Goal: Task Accomplishment & Management: Manage account settings

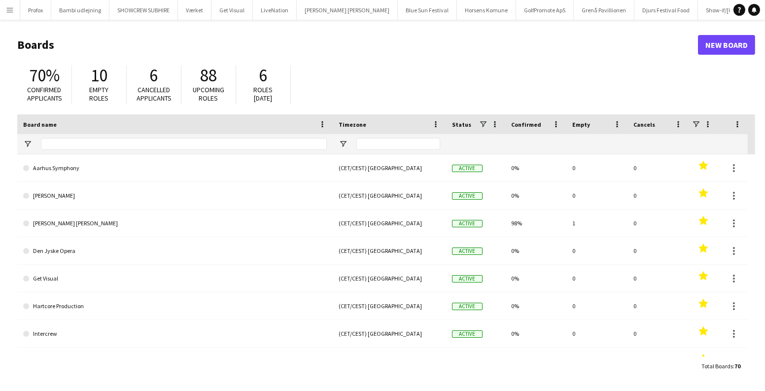
click at [8, 22] on main "Boards New Board 70% Confirmed applicants 10 Empty roles 6 Cancelled applicants…" at bounding box center [382, 205] width 765 height 371
click at [14, 13] on button "Menu" at bounding box center [10, 10] width 20 height 20
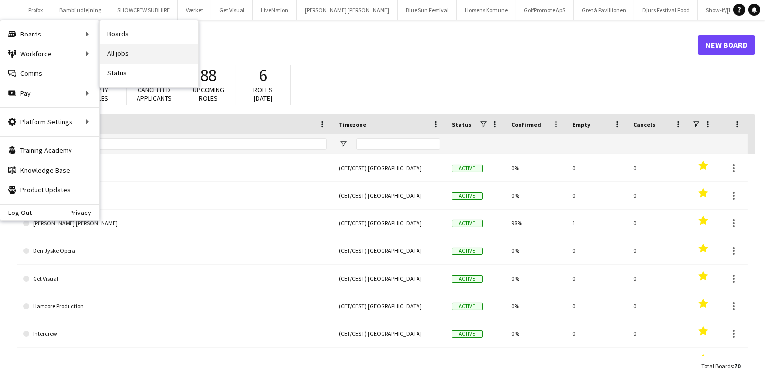
click at [130, 48] on link "All jobs" at bounding box center [149, 54] width 99 height 20
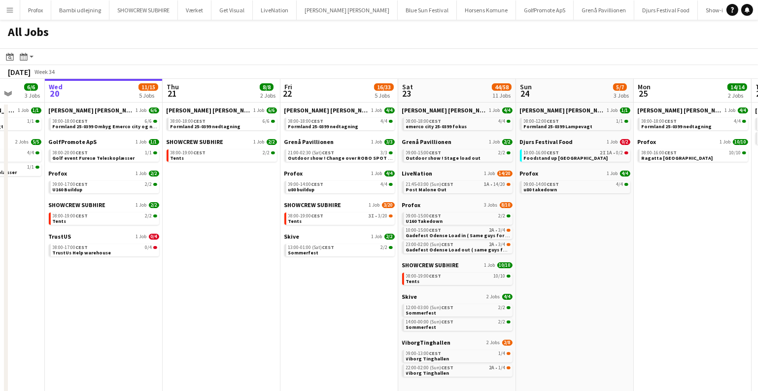
scroll to position [0, 400]
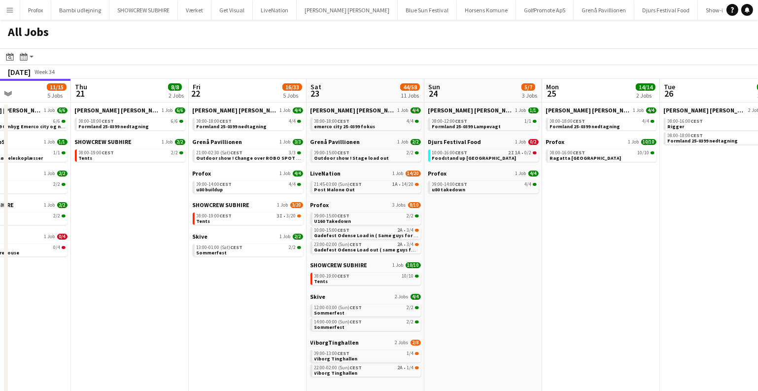
drag, startPoint x: 681, startPoint y: 223, endPoint x: 516, endPoint y: 218, distance: 164.7
click at [516, 218] on app-calendar-viewport "Sun 17 12/13 4 Jobs Mon 18 14/14 4 Jobs Tue 19 6/6 3 Jobs Wed 20 11/15 5 Jobs T…" at bounding box center [379, 238] width 758 height 319
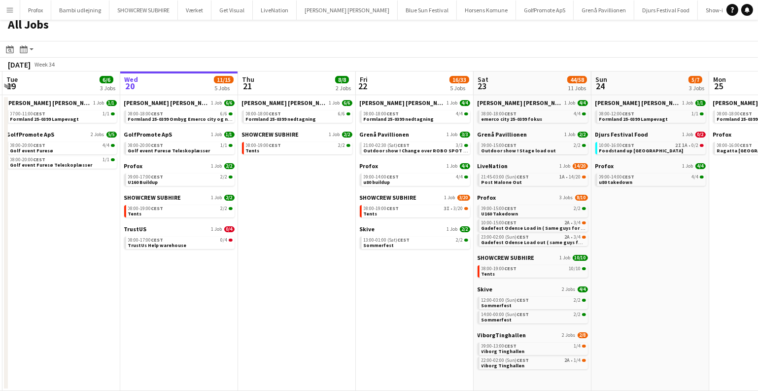
scroll to position [0, 226]
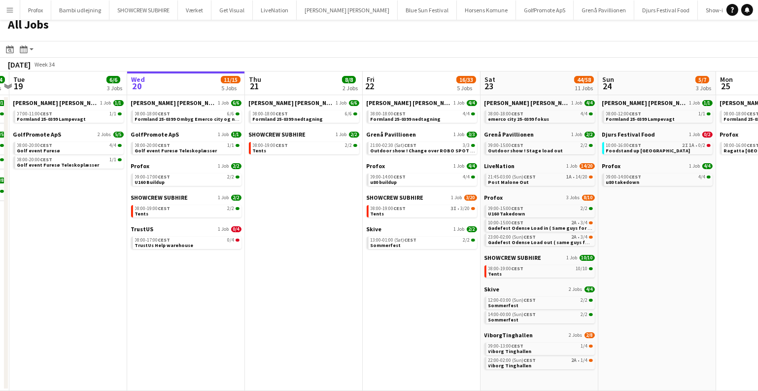
drag, startPoint x: 364, startPoint y: 359, endPoint x: 502, endPoint y: 365, distance: 138.6
click at [502, 365] on app-calendar-viewport "Sun 17 12/13 4 Jobs Mon 18 14/14 4 Jobs Tue 19 6/6 3 Jobs Wed 20 11/15 5 Jobs T…" at bounding box center [379, 230] width 758 height 319
click at [451, 212] on link "08:00-19:00 CEST 3I • 3/20 Tents" at bounding box center [423, 210] width 105 height 11
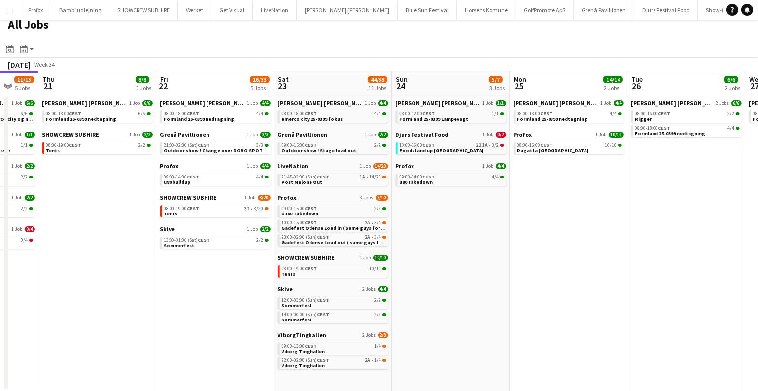
scroll to position [0, 433]
drag, startPoint x: 632, startPoint y: 293, endPoint x: 425, endPoint y: 293, distance: 206.6
click at [425, 293] on app-calendar-viewport "Sun 17 12/13 4 Jobs Mon 18 14/14 4 Jobs Tue 19 6/6 3 Jobs Wed 20 11/15 5 Jobs T…" at bounding box center [379, 230] width 758 height 319
click at [370, 346] on div "09:00-13:00 CEST 1/4" at bounding box center [334, 346] width 105 height 5
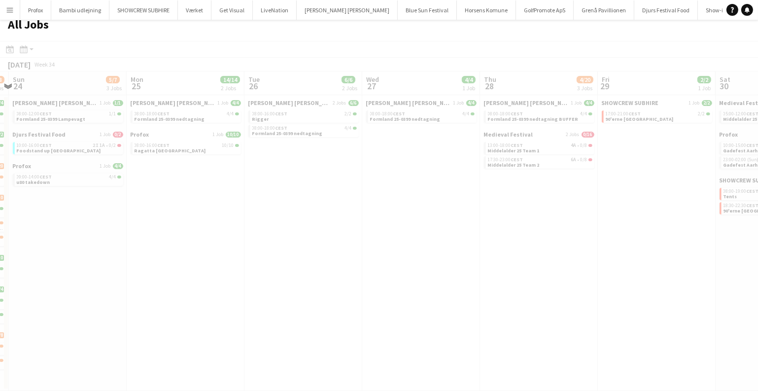
drag, startPoint x: 583, startPoint y: 241, endPoint x: 116, endPoint y: 245, distance: 466.9
click at [116, 245] on app-calendar-viewport "Thu 21 8/8 2 Jobs Fri 22 16/33 5 Jobs Sat 23 44/58 11 Jobs Sun 24 5/7 3 Jobs Mo…" at bounding box center [379, 230] width 758 height 319
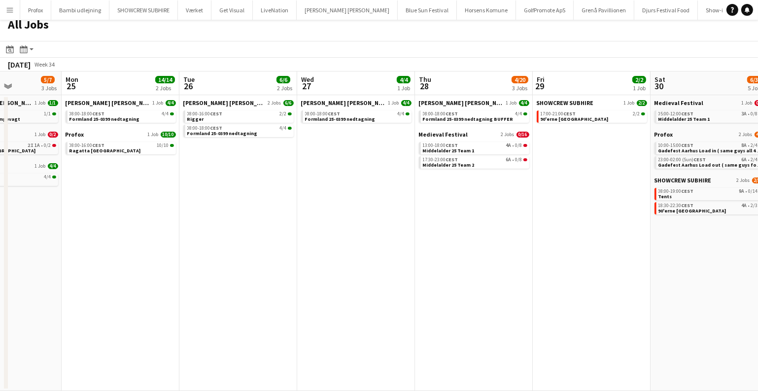
drag, startPoint x: 417, startPoint y: 245, endPoint x: 592, endPoint y: 257, distance: 175.4
click at [593, 256] on app-calendar-viewport "Fri 22 16/33 5 Jobs Sat 23 44/58 11 Jobs Sun 24 5/7 3 Jobs Mon 25 14/14 2 Jobs …" at bounding box center [379, 230] width 758 height 319
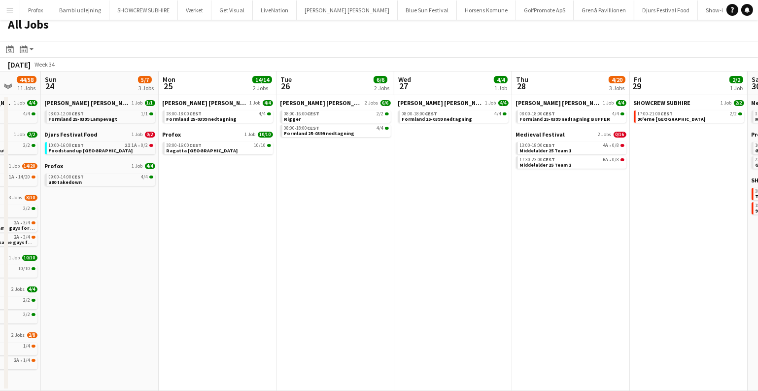
drag, startPoint x: 425, startPoint y: 263, endPoint x: 748, endPoint y: 290, distance: 323.5
click at [758, 290] on html "Menu Boards Boards Boards All jobs Status Workforce Workforce My Workforce Recr…" at bounding box center [379, 192] width 758 height 398
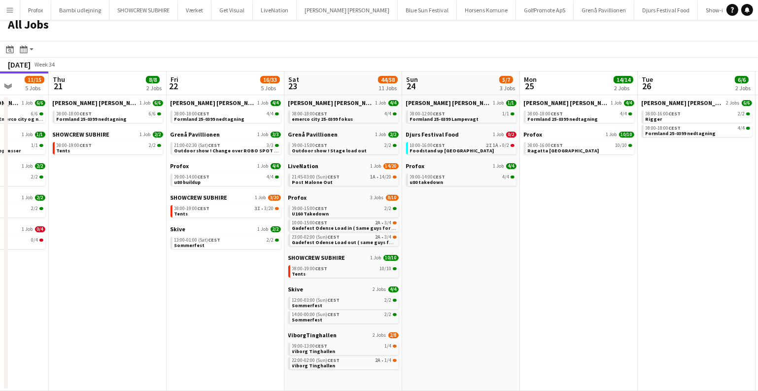
click at [559, 273] on app-calendar-viewport "Mon 18 14/14 4 Jobs Tue 19 6/6 3 Jobs Wed 20 11/15 5 Jobs Thu 21 8/8 2 Jobs Fri…" at bounding box center [379, 230] width 758 height 319
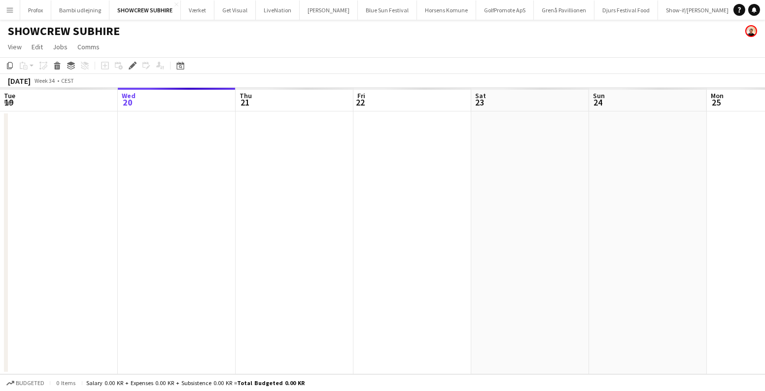
scroll to position [0, 339]
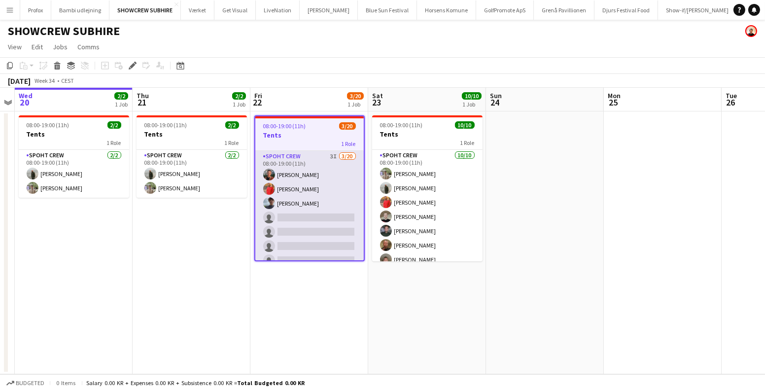
click at [290, 208] on app-card-role "Spoht Crew 3I 3/20 08:00-19:00 (11h) Tomas Esteban Dameson picasso Reza heidari…" at bounding box center [309, 303] width 108 height 305
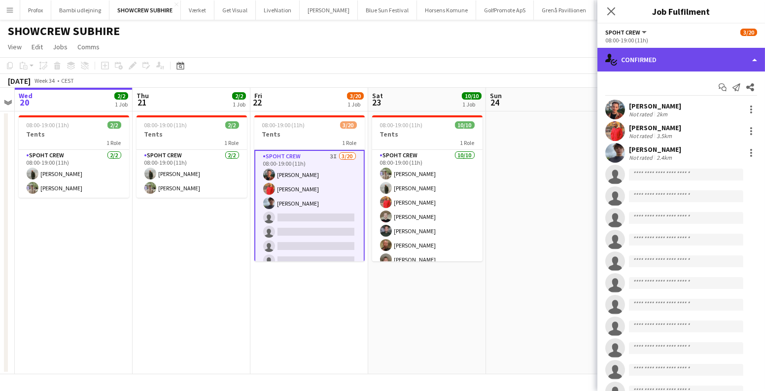
click at [683, 62] on div "single-neutral-actions-check-2 Confirmed" at bounding box center [682, 60] width 168 height 24
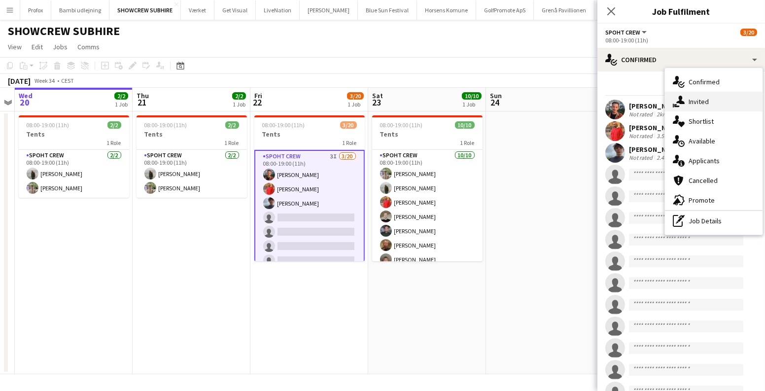
click at [693, 101] on div "single-neutral-actions-share-1 Invited" at bounding box center [714, 102] width 98 height 20
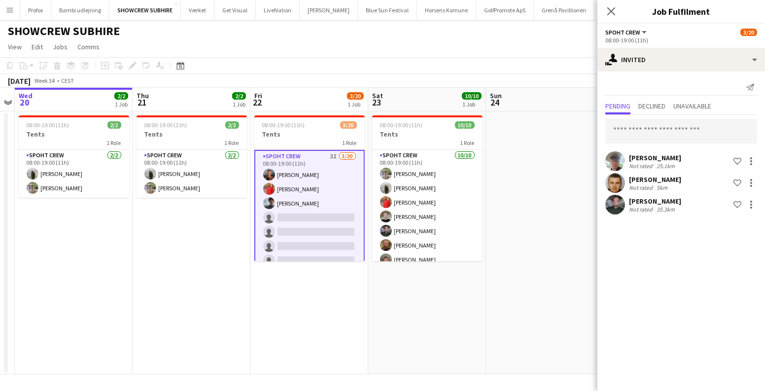
click at [560, 249] on app-date-cell at bounding box center [545, 242] width 118 height 263
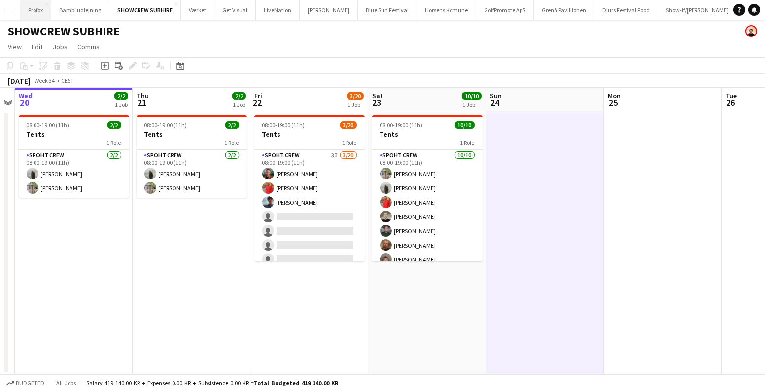
click at [11, 11] on app-icon "Menu" at bounding box center [10, 10] width 8 height 8
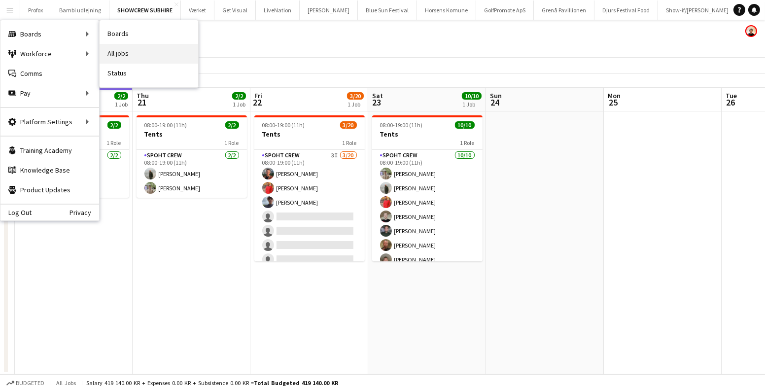
click at [155, 49] on link "All jobs" at bounding box center [149, 54] width 99 height 20
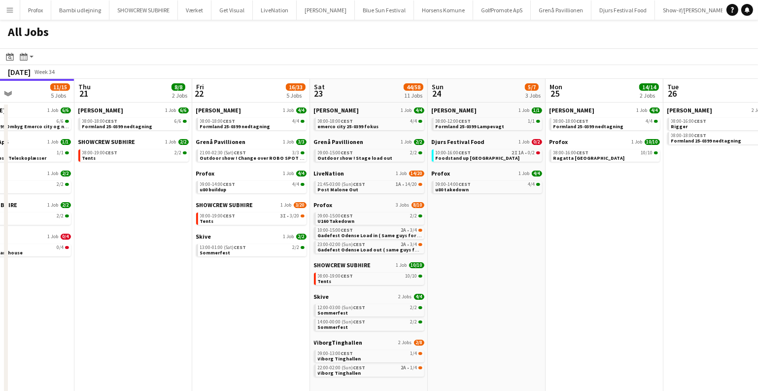
scroll to position [0, 421]
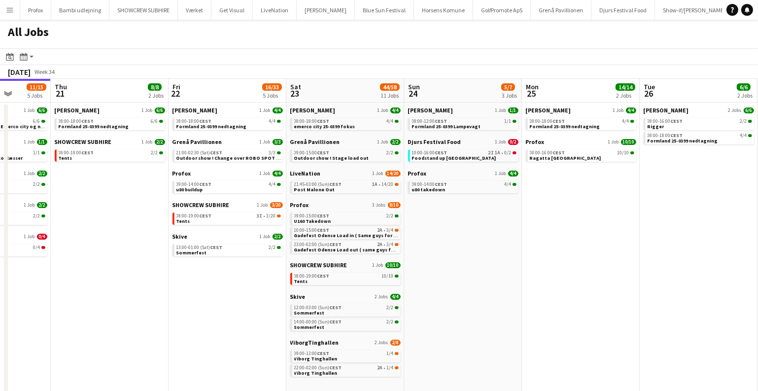
drag, startPoint x: 677, startPoint y: 197, endPoint x: 492, endPoint y: 230, distance: 188.2
click at [492, 230] on app-calendar-viewport "Sun 17 12/13 4 Jobs Mon 18 14/14 4 Jobs Tue 19 6/6 3 Jobs Wed 20 11/15 5 Jobs T…" at bounding box center [379, 238] width 758 height 319
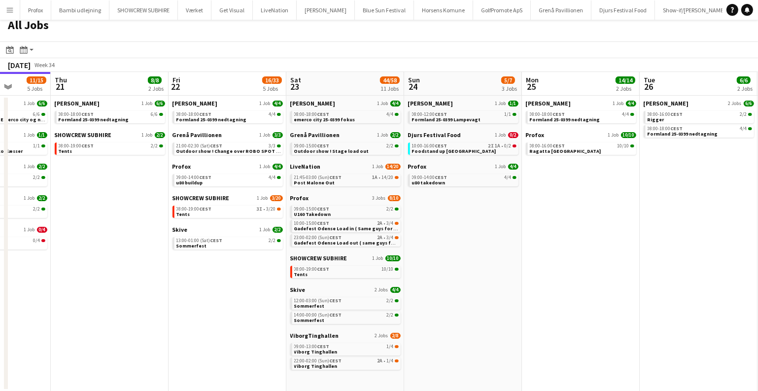
scroll to position [7, 0]
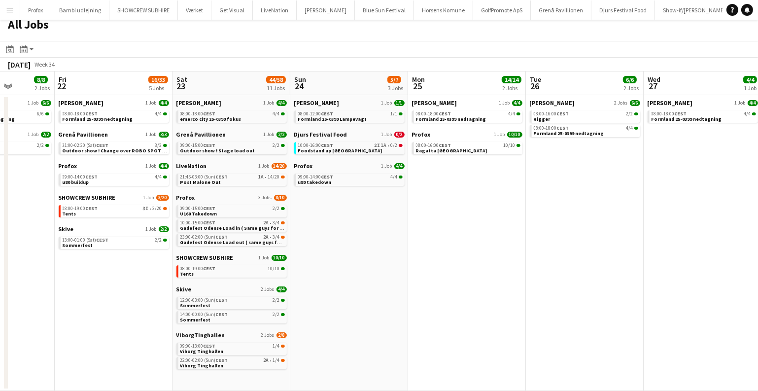
drag, startPoint x: 621, startPoint y: 240, endPoint x: 159, endPoint y: 273, distance: 462.7
click at [155, 273] on app-calendar-viewport "Tue 19 6/6 3 Jobs Wed 20 11/15 5 Jobs Thu 21 8/8 2 Jobs Fri 22 16/33 5 Jobs Sat…" at bounding box center [379, 230] width 758 height 319
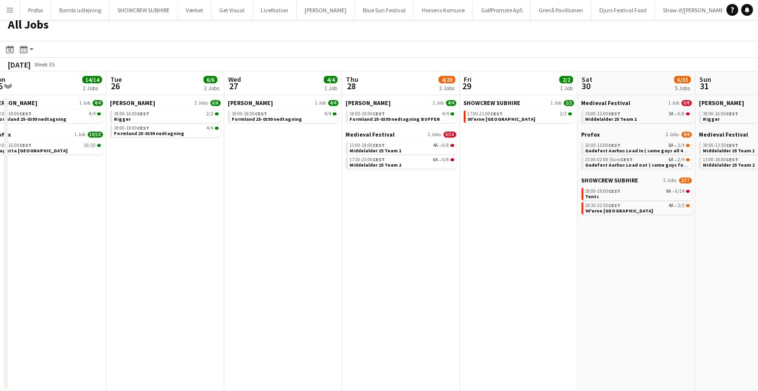
scroll to position [0, 250]
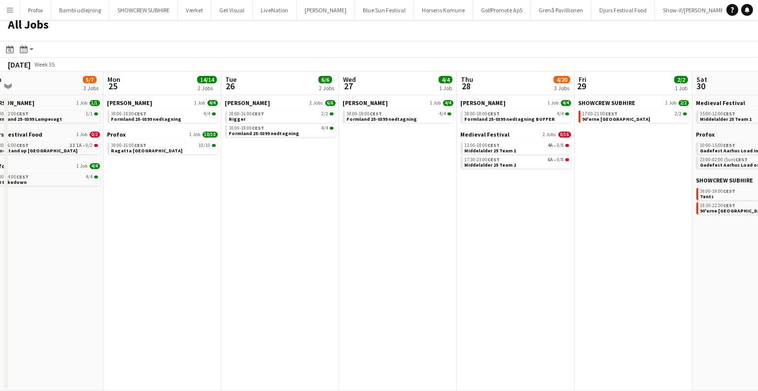
click at [74, 246] on app-all-jobs "All Jobs Date picker AUG 2025 AUG 2025 Monday M Tuesday T Wednesday W Thursday …" at bounding box center [379, 201] width 758 height 379
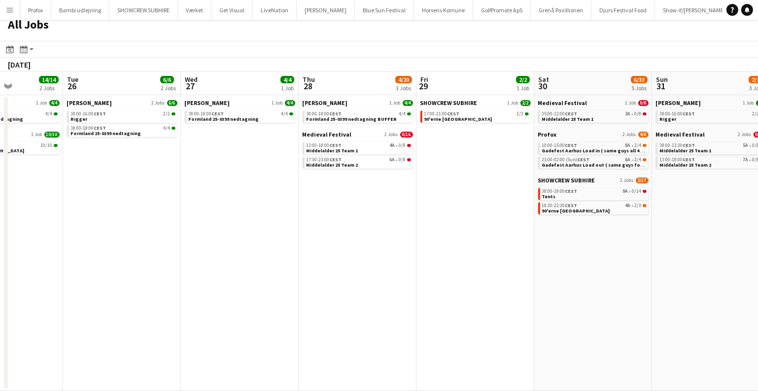
drag, startPoint x: 364, startPoint y: 282, endPoint x: 397, endPoint y: 257, distance: 42.2
click at [758, 302] on html "Menu Boards Boards Boards All jobs Status Workforce Workforce My Workforce Recr…" at bounding box center [379, 192] width 758 height 398
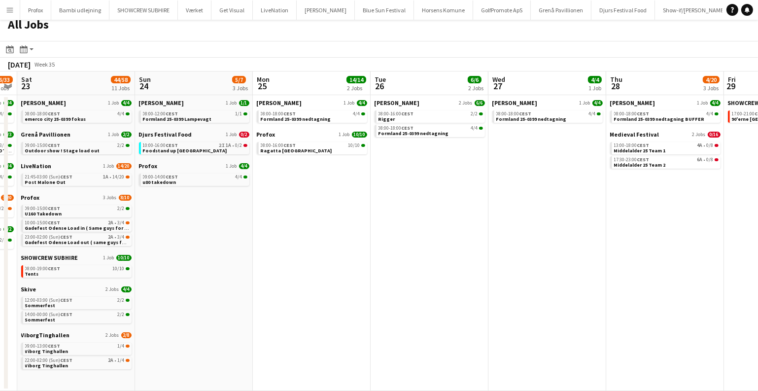
drag, startPoint x: 172, startPoint y: 253, endPoint x: 646, endPoint y: 238, distance: 474.0
click at [659, 238] on app-calendar-viewport "Thu 21 8/8 2 Jobs Fri 22 16/33 5 Jobs Sat 23 44/58 11 Jobs Sun 24 5/7 3 Jobs Mo…" at bounding box center [379, 230] width 758 height 319
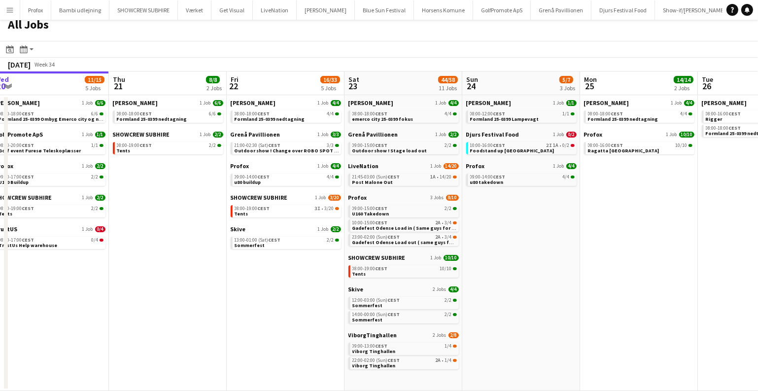
scroll to position [0, 375]
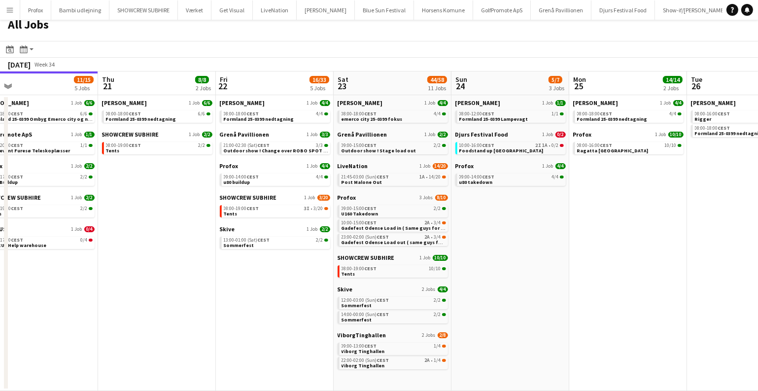
drag, startPoint x: 640, startPoint y: 217, endPoint x: 517, endPoint y: 208, distance: 123.2
click at [528, 210] on app-calendar-viewport "Sun 17 12/13 4 Jobs Mon 18 14/14 4 Jobs Tue 19 6/6 3 Jobs Wed 20 11/15 5 Jobs T…" at bounding box center [379, 230] width 758 height 319
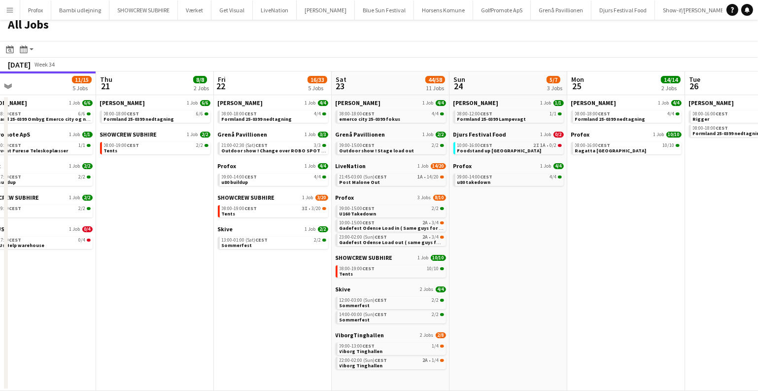
drag, startPoint x: 462, startPoint y: 299, endPoint x: 468, endPoint y: 325, distance: 26.8
click at [468, 325] on app-date-cell "Danny Black Luna 1 Job 1/1 08:00-12:00 CEST 1/1 Formland 25-0399 Lampevagt Djur…" at bounding box center [509, 243] width 118 height 296
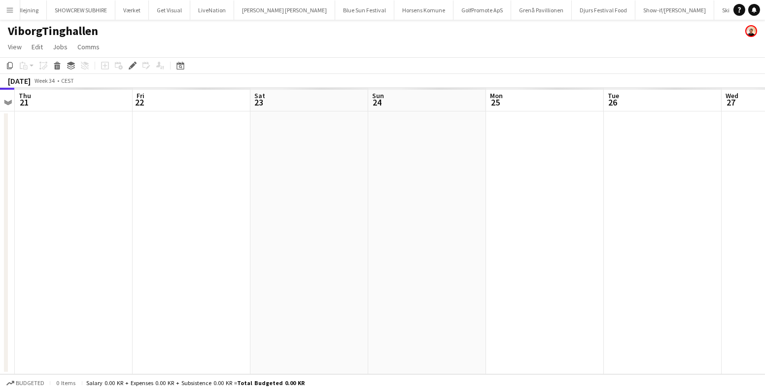
scroll to position [0, 76]
